Goal: Find specific page/section: Find specific page/section

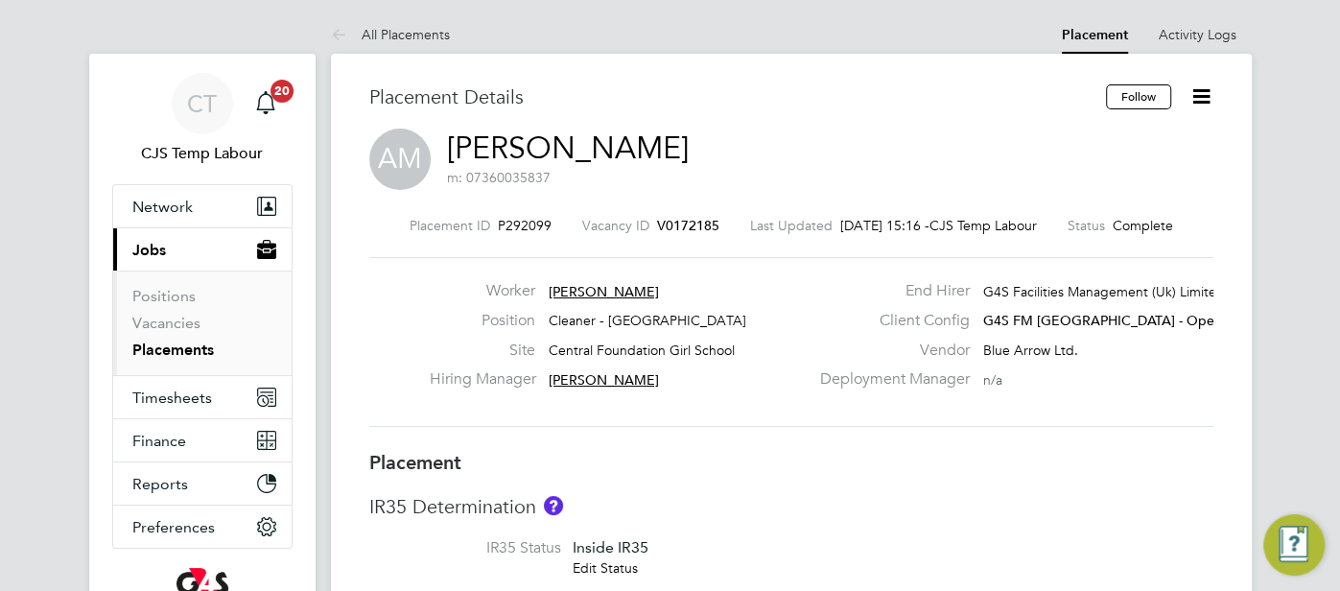
click at [588, 160] on link "[PERSON_NAME]" at bounding box center [568, 148] width 242 height 37
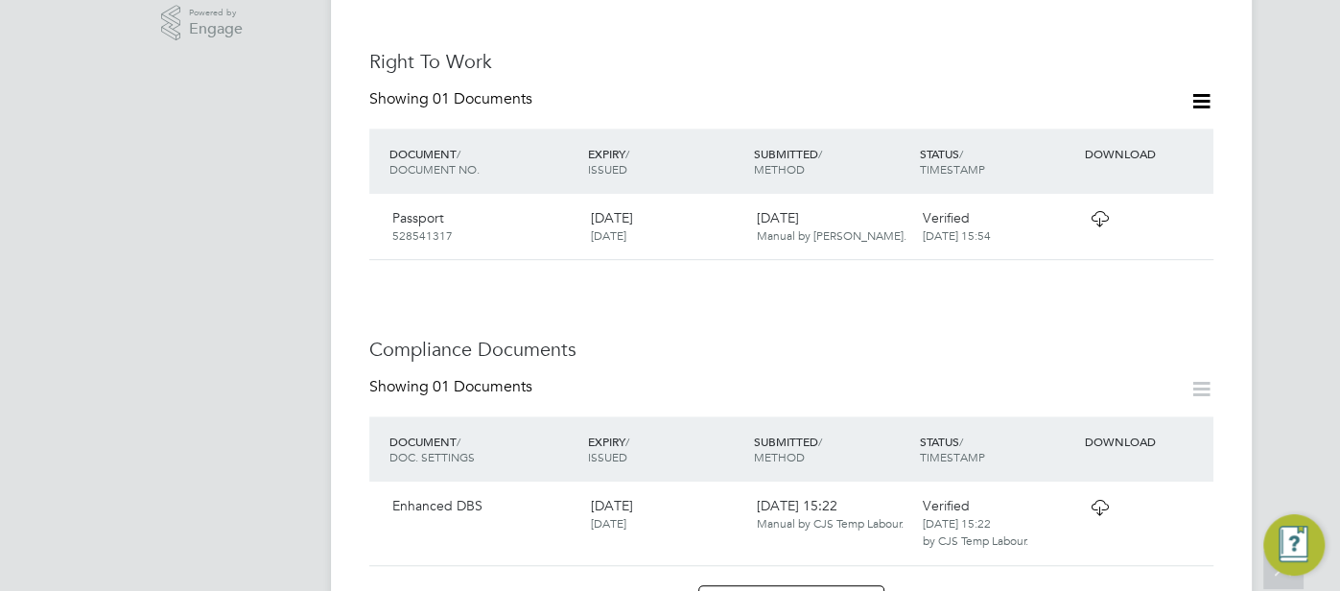
scroll to position [707, 0]
